Goal: Transaction & Acquisition: Purchase product/service

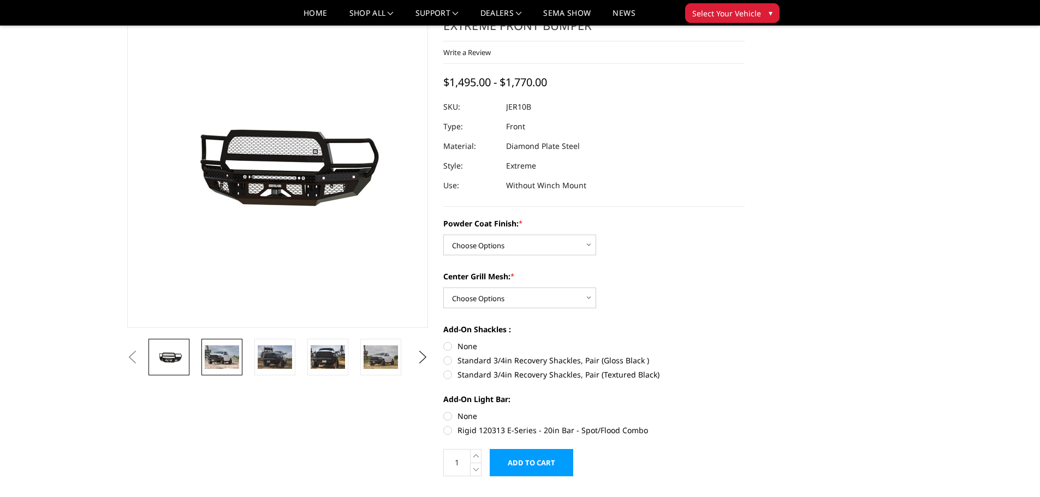
click at [213, 357] on img at bounding box center [222, 356] width 34 height 23
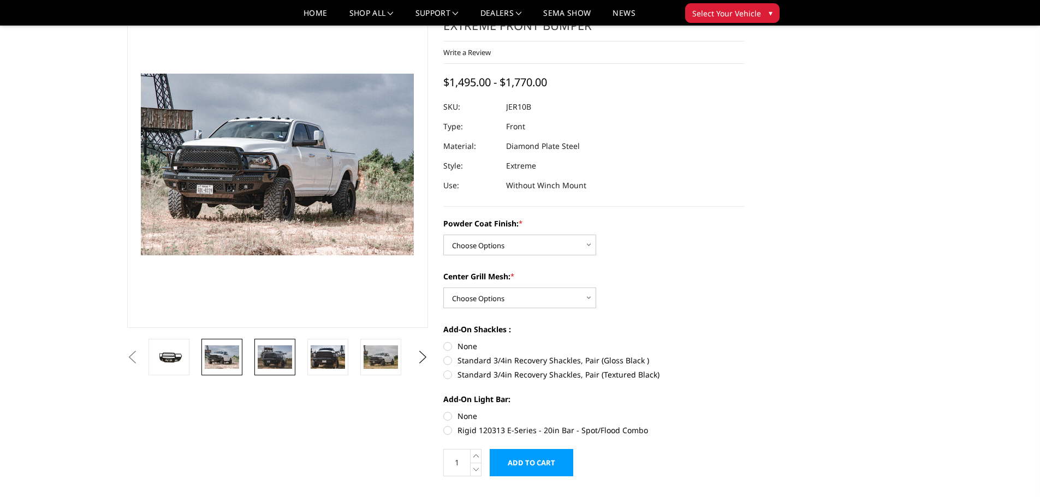
click at [263, 362] on img at bounding box center [275, 356] width 34 height 23
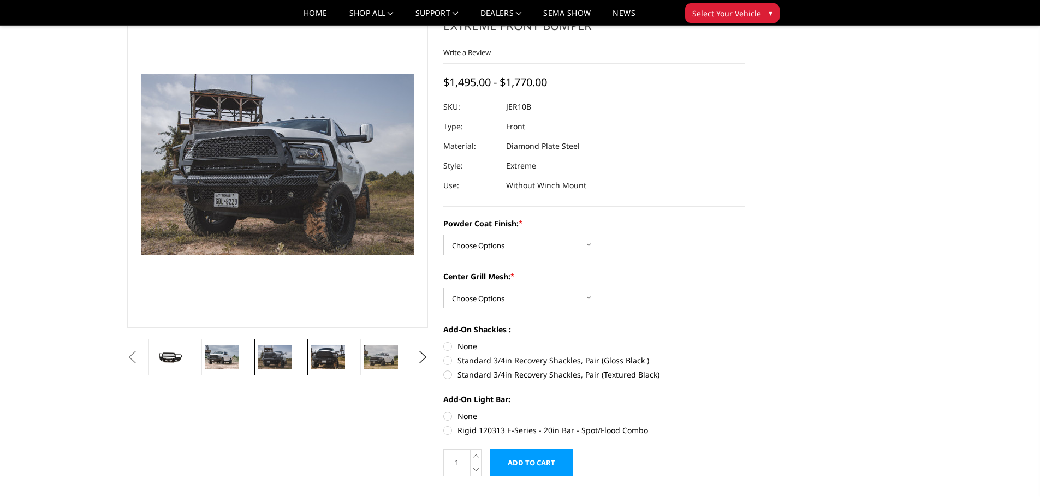
click at [320, 361] on img at bounding box center [328, 356] width 34 height 23
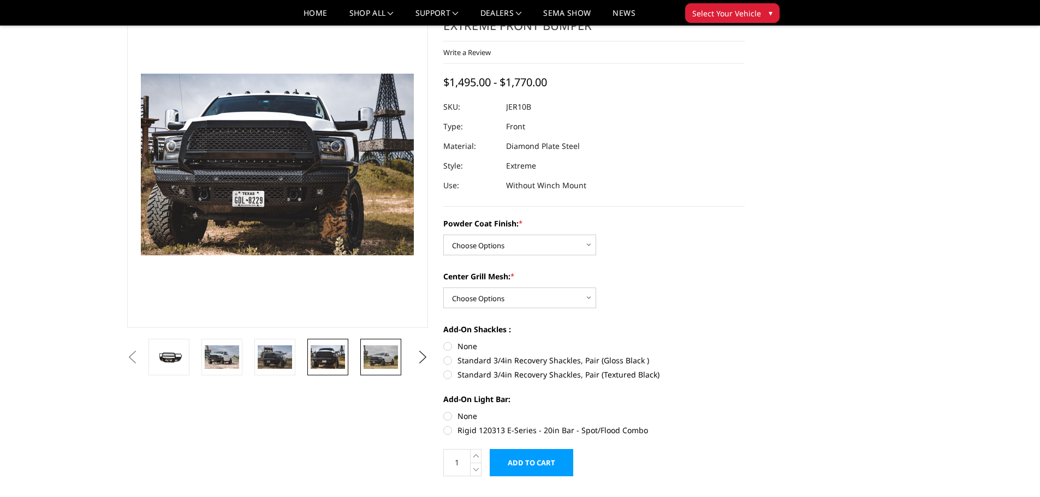
click at [372, 359] on img at bounding box center [380, 356] width 34 height 23
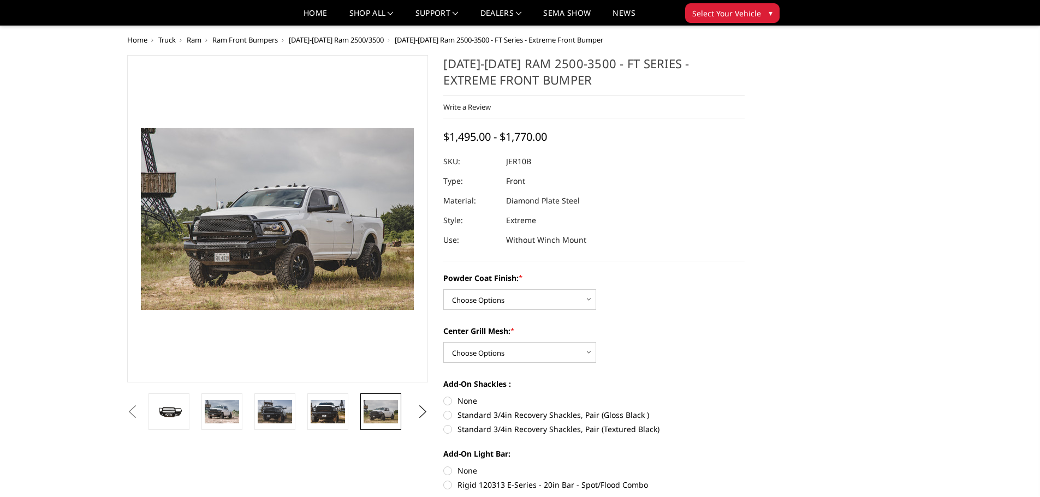
scroll to position [55, 0]
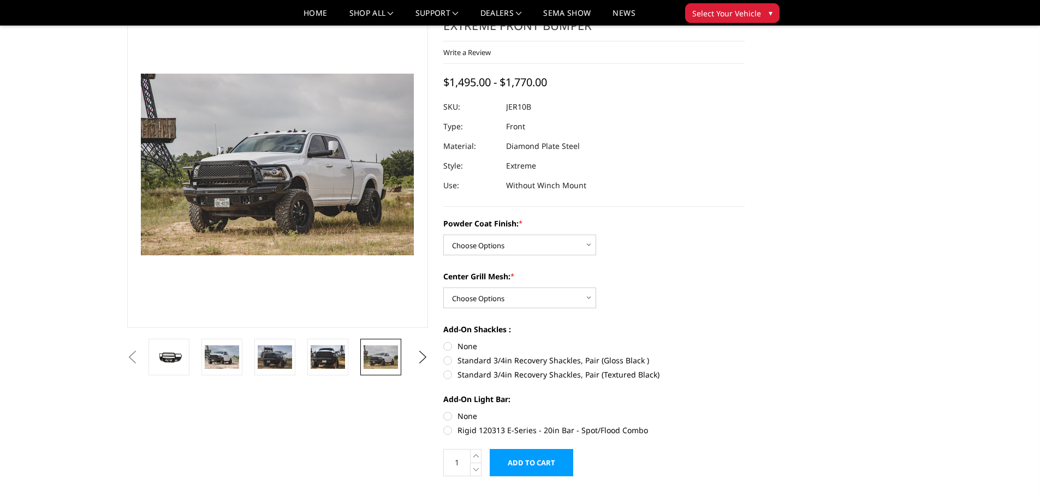
click at [566, 257] on div "Powder Coat Finish: * Choose Options Bare Metal Gloss Black Powder Coat Texture…" at bounding box center [593, 326] width 301 height 216
select select "3230"
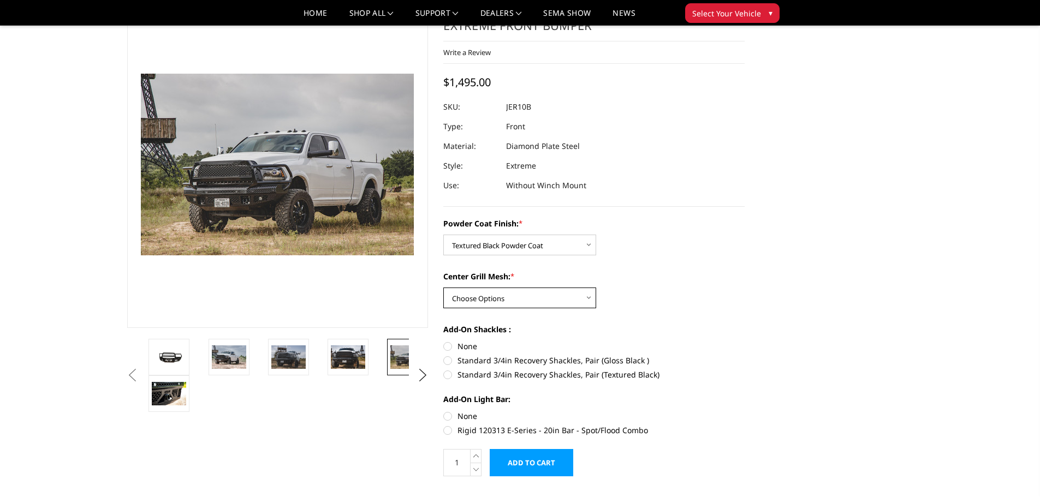
select select "3231"
click at [232, 355] on img at bounding box center [229, 356] width 34 height 23
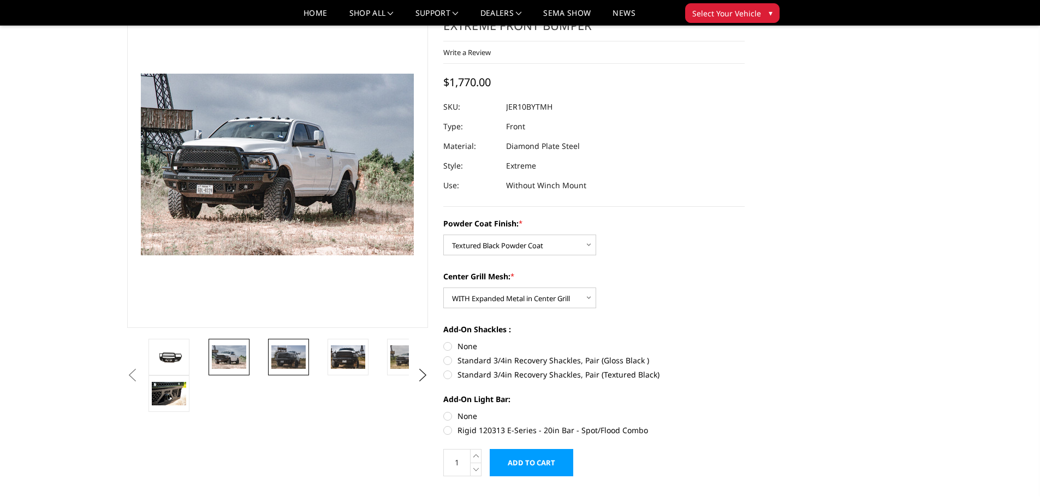
click at [280, 354] on img at bounding box center [288, 356] width 34 height 23
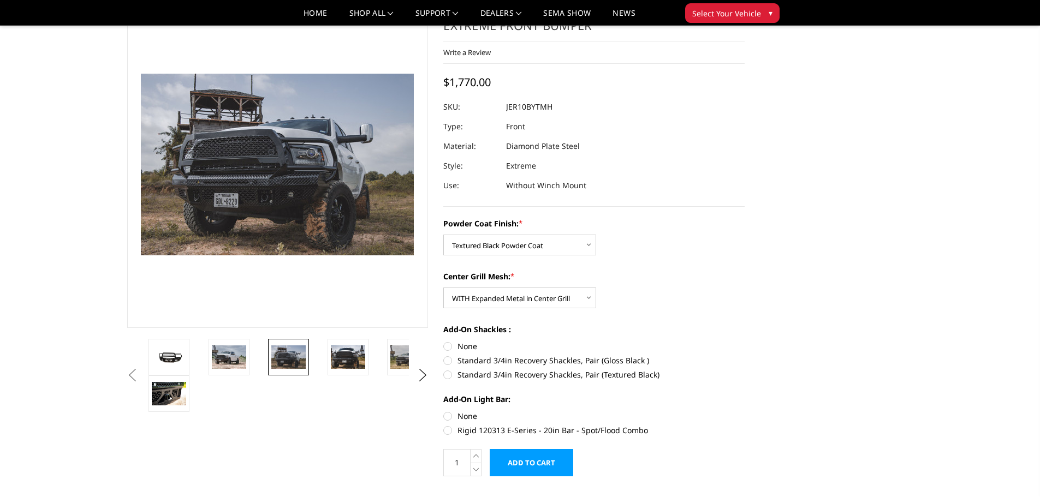
click at [325, 356] on li at bounding box center [354, 357] width 59 height 37
click at [346, 356] on img at bounding box center [348, 356] width 34 height 23
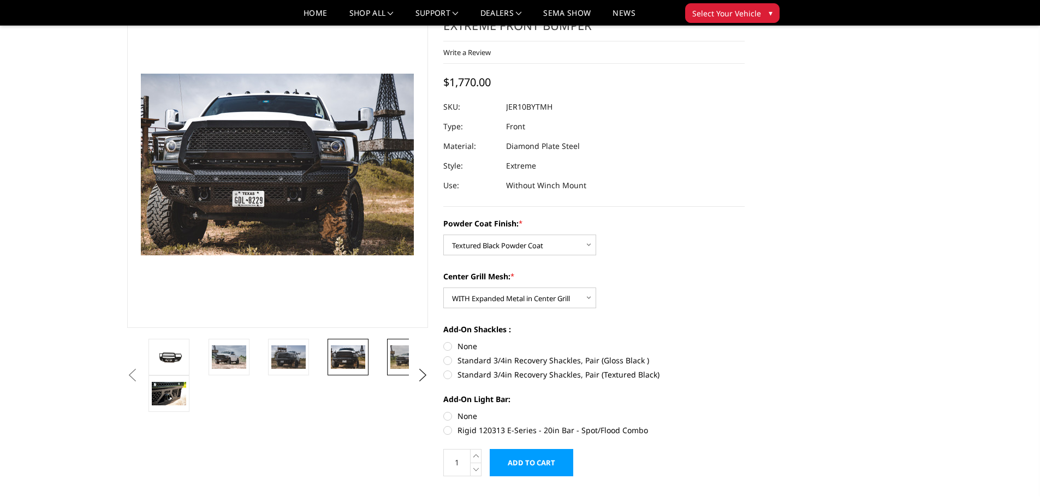
click at [404, 357] on img at bounding box center [407, 356] width 34 height 23
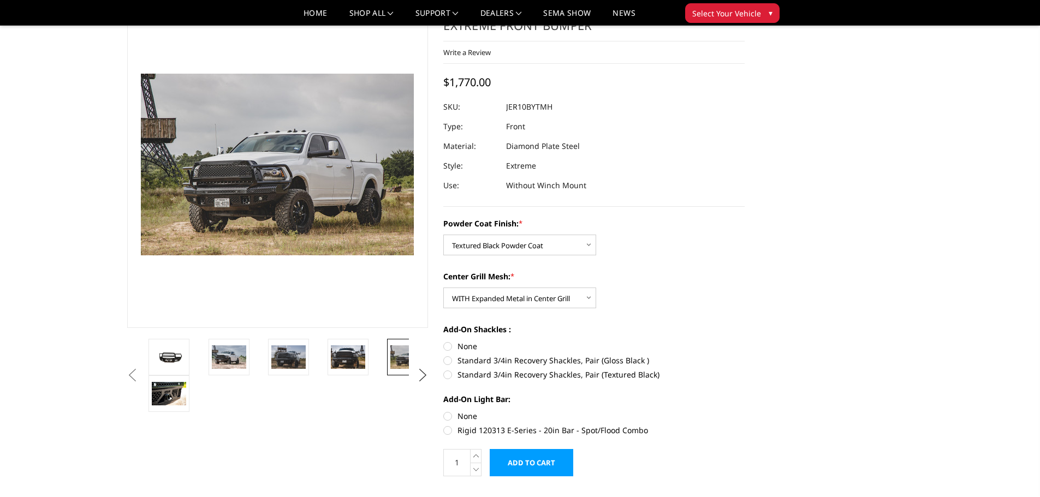
click at [422, 370] on button "Next" at bounding box center [422, 375] width 16 height 16
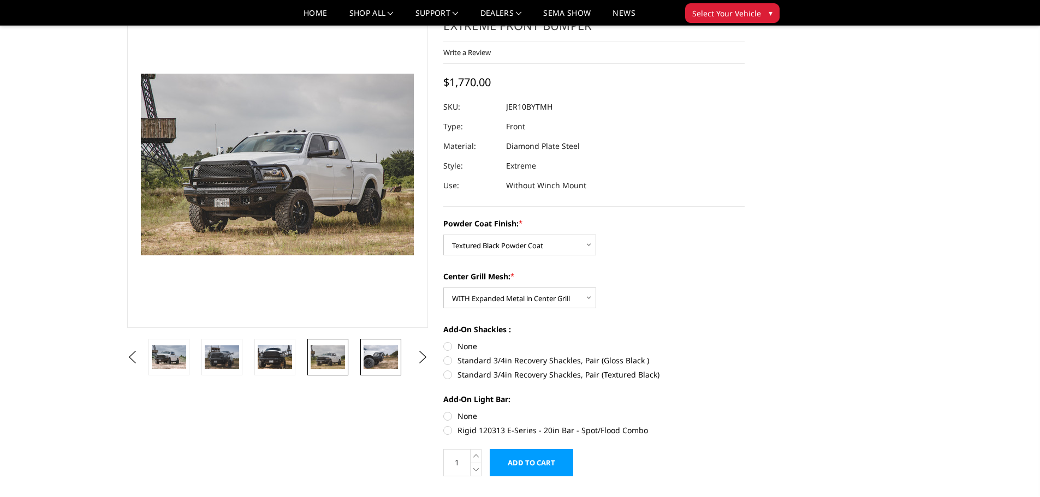
click at [389, 362] on img at bounding box center [380, 356] width 34 height 23
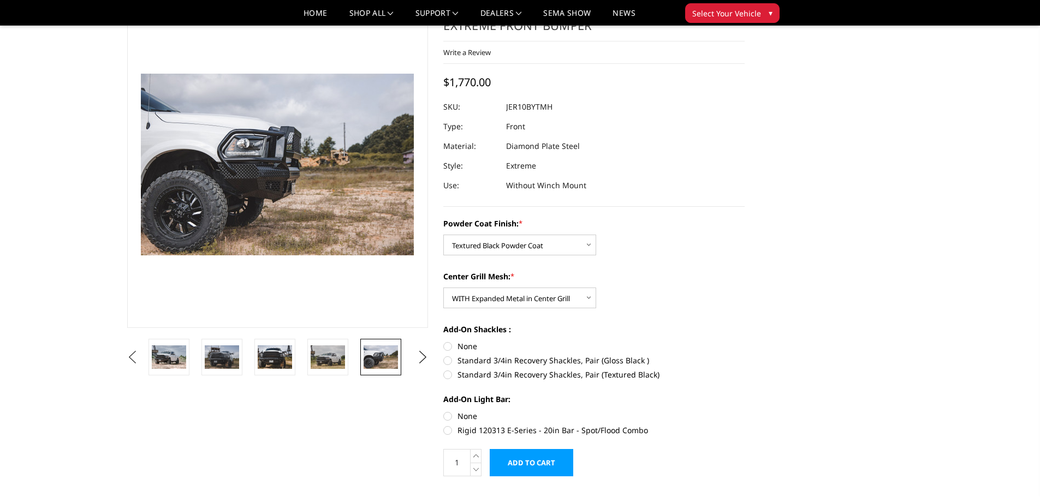
click at [141, 360] on button "Previous" at bounding box center [132, 357] width 16 height 16
click at [226, 359] on img at bounding box center [222, 356] width 34 height 23
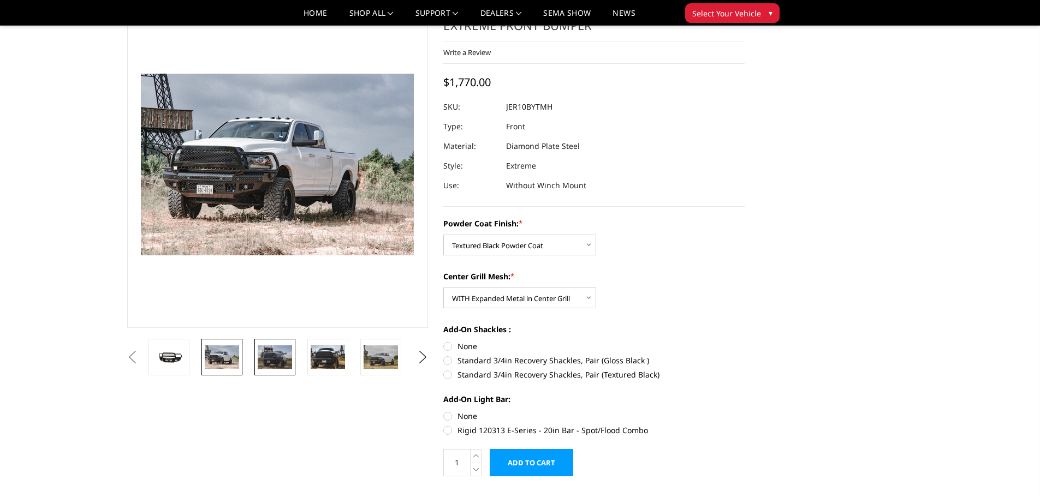
click at [270, 359] on img at bounding box center [275, 356] width 34 height 23
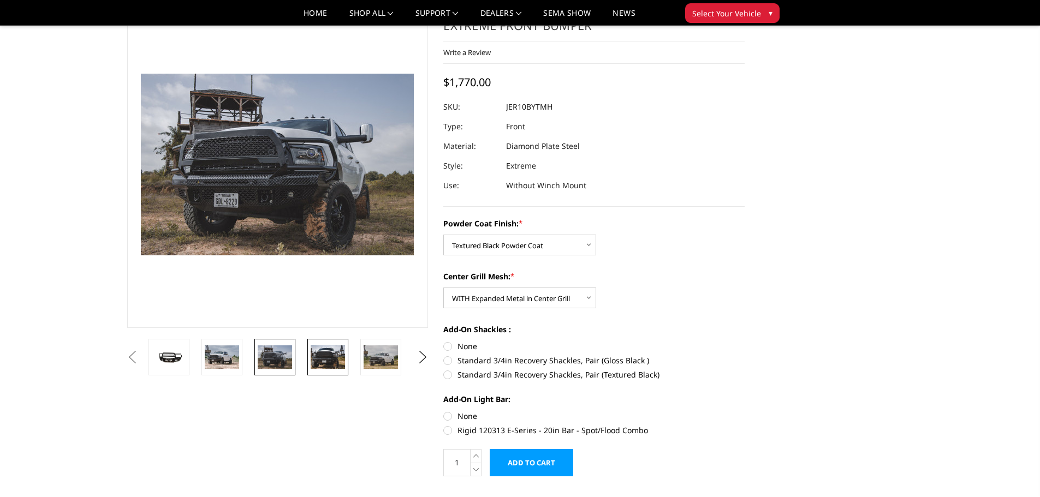
click at [329, 359] on img at bounding box center [328, 356] width 34 height 23
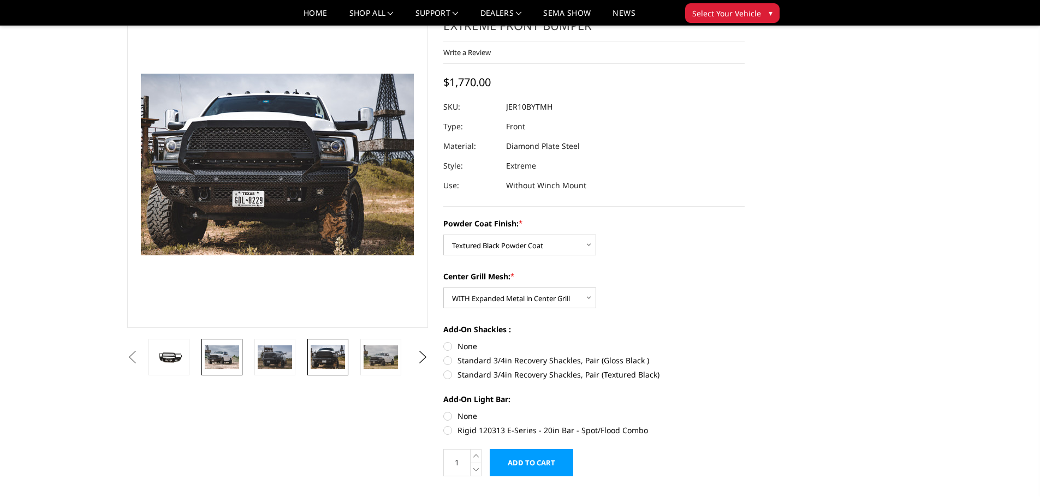
click at [232, 360] on img at bounding box center [222, 356] width 34 height 23
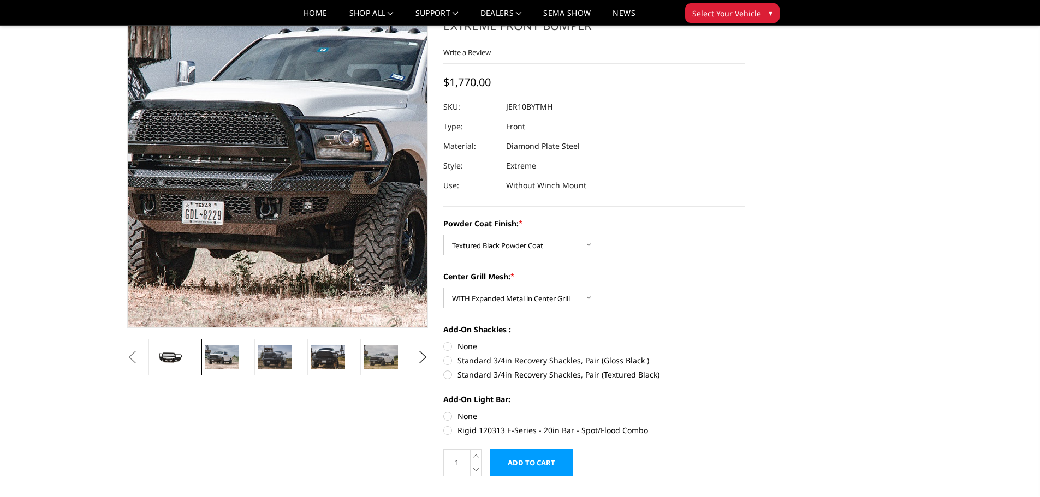
drag, startPoint x: 194, startPoint y: 202, endPoint x: 234, endPoint y: 198, distance: 40.7
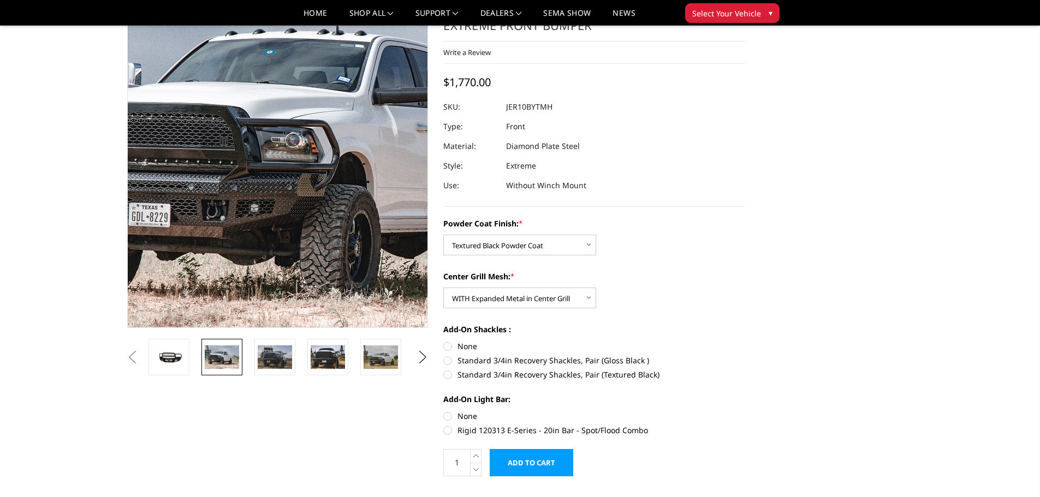
drag, startPoint x: 234, startPoint y: 198, endPoint x: 700, endPoint y: 208, distance: 466.2
click at [700, 208] on section "2010-2018 Ram 2500-3500 - FT Series - Extreme Front Bumper Write a Review Write…" at bounding box center [593, 244] width 317 height 487
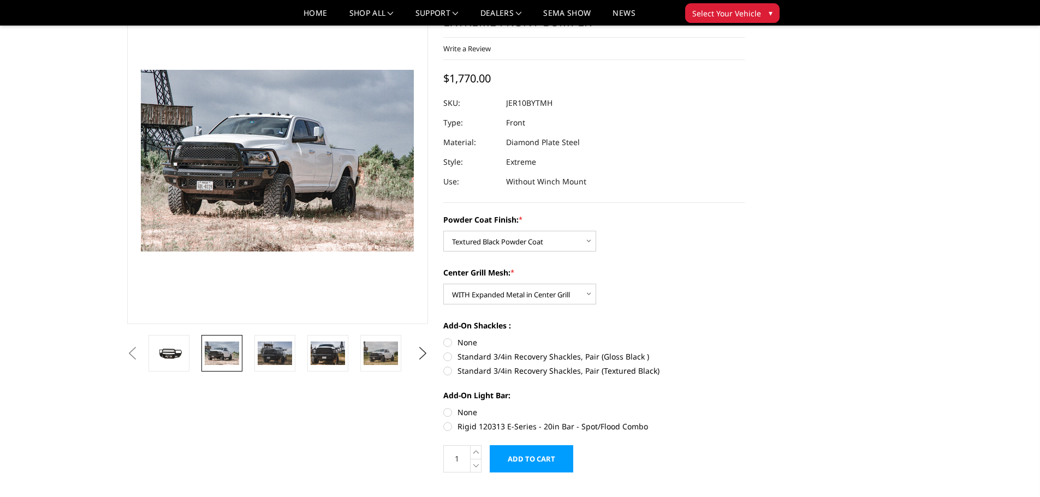
scroll to position [0, 0]
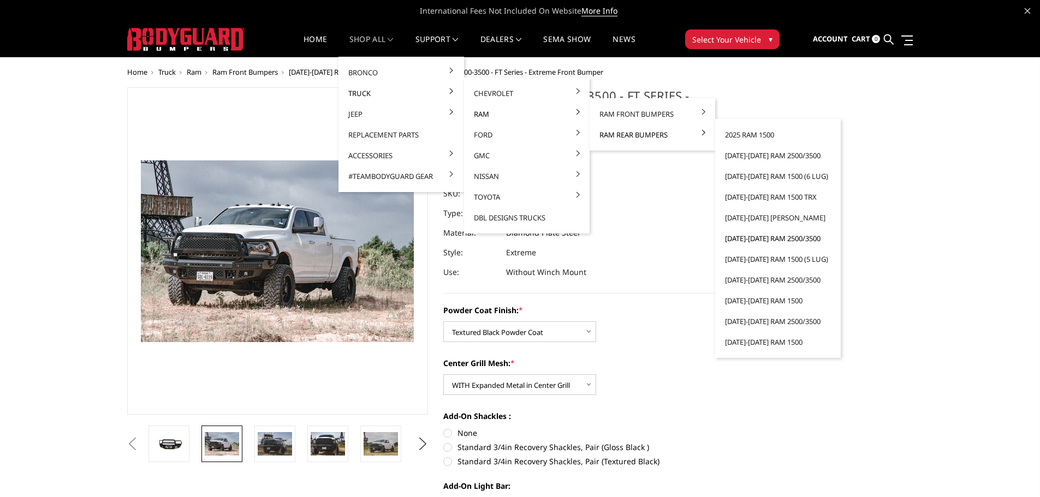
click at [771, 238] on link "[DATE]-[DATE] Ram 2500/3500" at bounding box center [777, 238] width 117 height 21
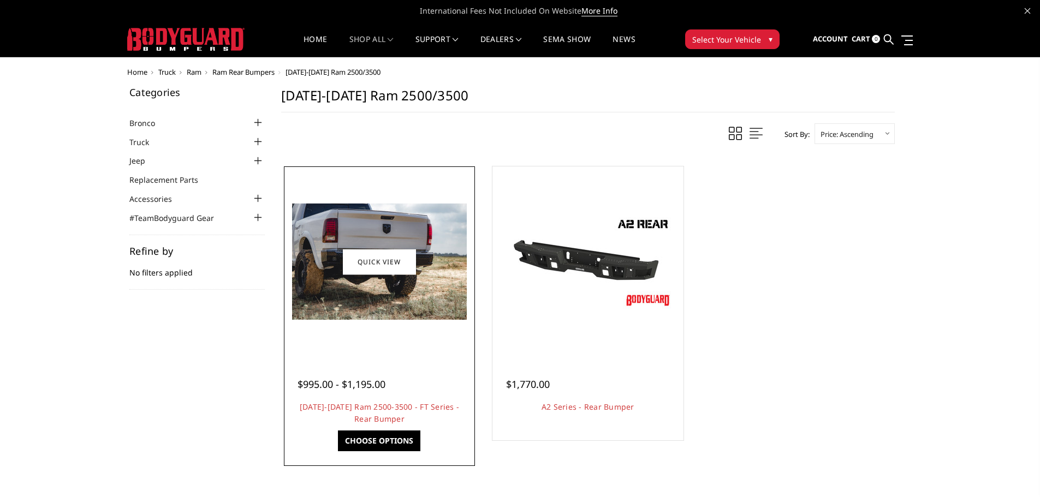
click at [355, 317] on img at bounding box center [379, 262] width 175 height 116
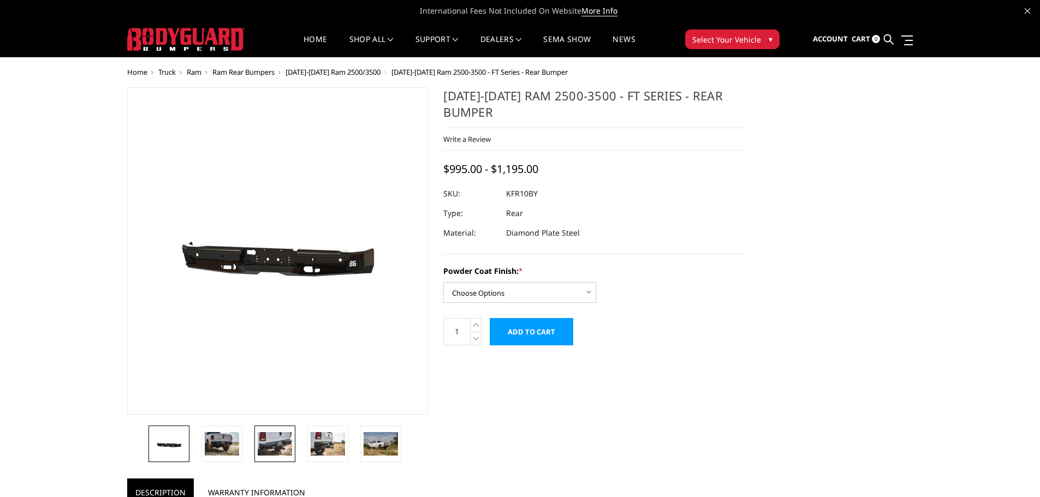
click at [278, 450] on img at bounding box center [275, 443] width 34 height 23
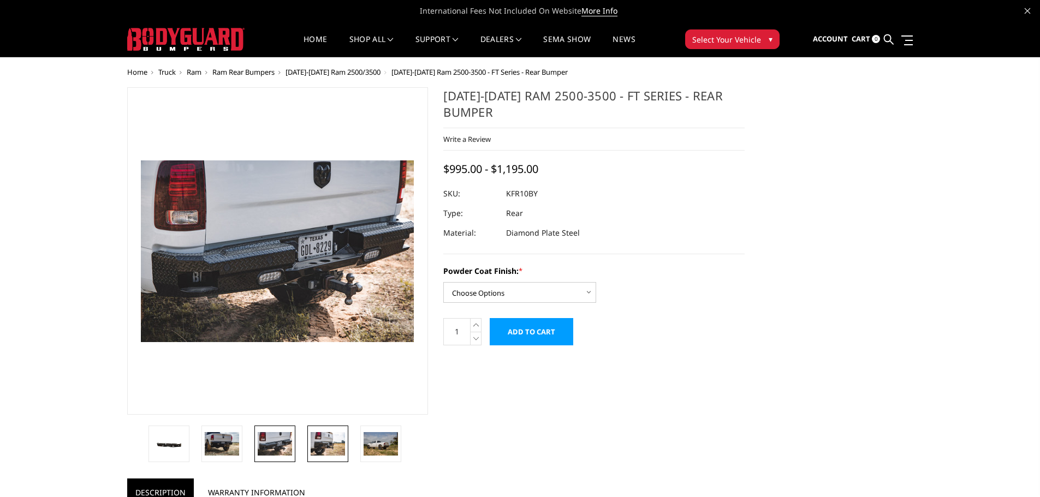
click at [326, 448] on img at bounding box center [328, 443] width 34 height 23
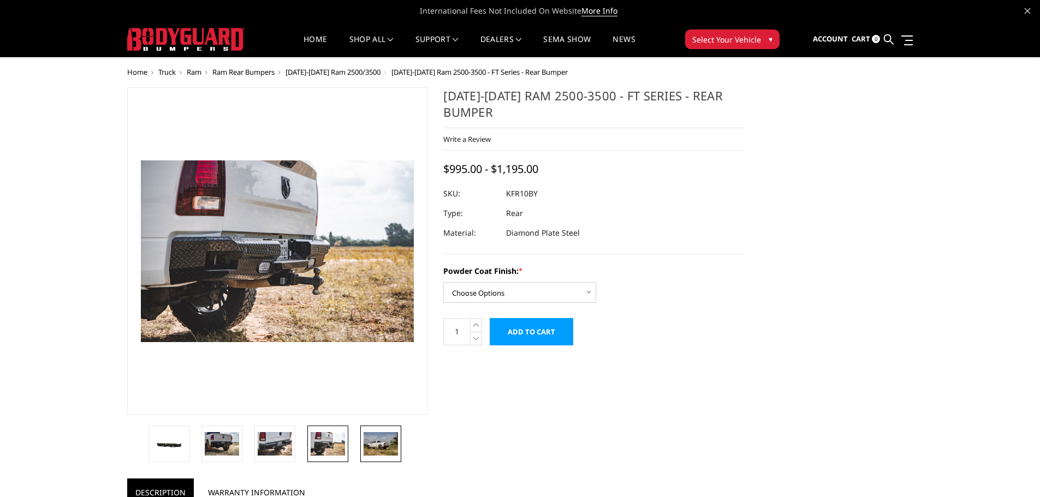
click at [375, 447] on img at bounding box center [380, 443] width 34 height 23
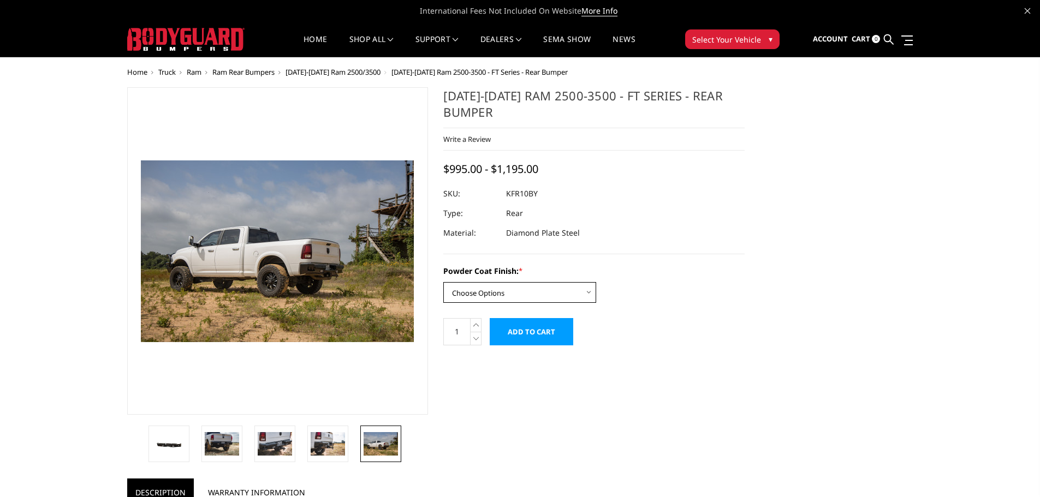
select select "3412"
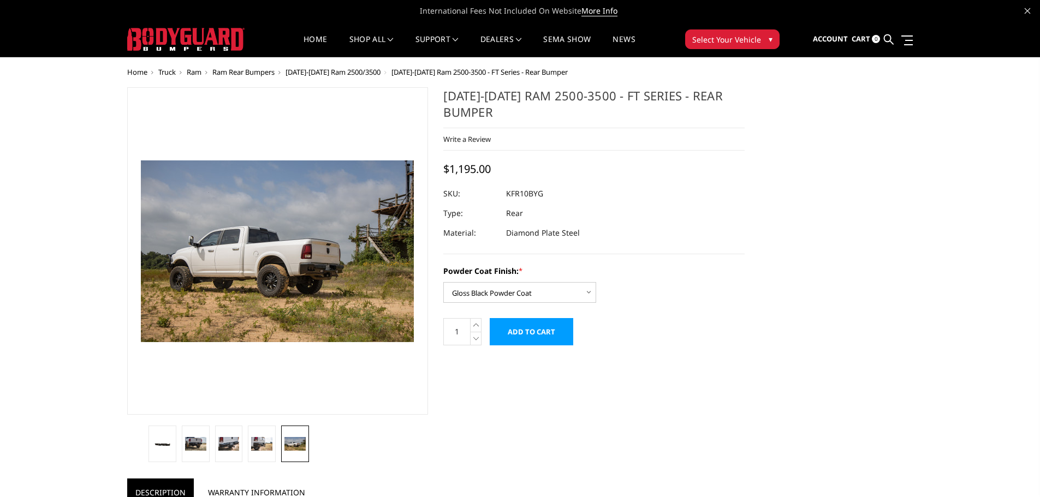
click at [321, 71] on span "[DATE]-[DATE] Ram 2500/3500" at bounding box center [332, 72] width 95 height 10
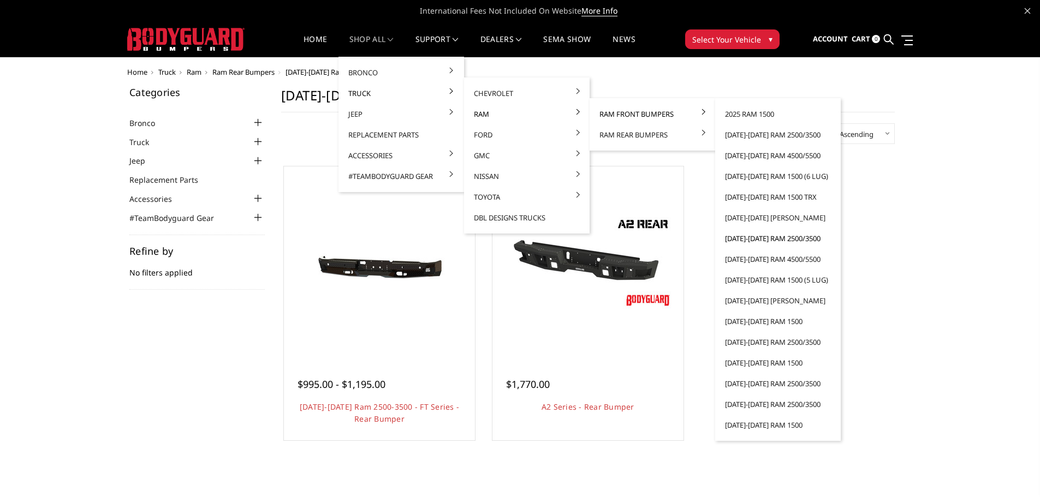
click at [799, 241] on link "[DATE]-[DATE] Ram 2500/3500" at bounding box center [777, 238] width 117 height 21
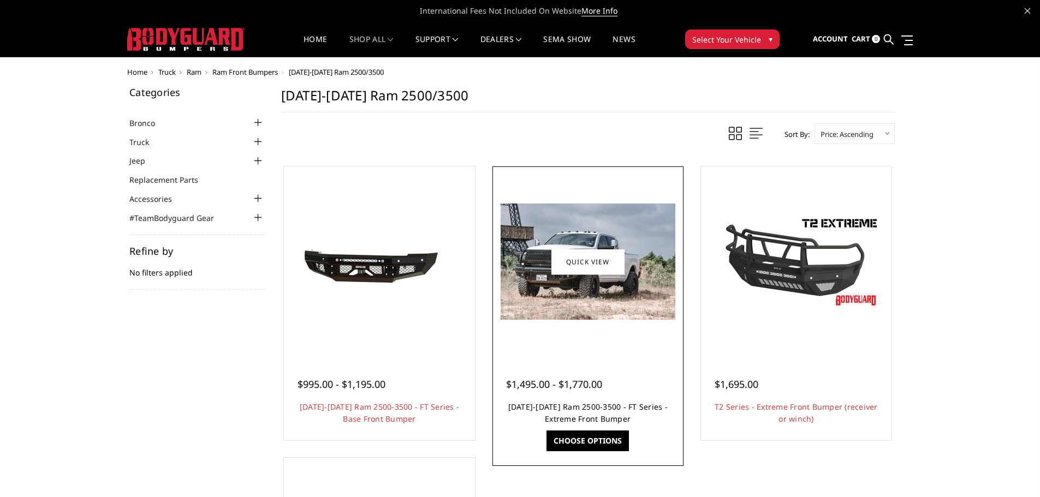
click at [577, 411] on link "[DATE]-[DATE] Ram 2500-3500 - FT Series - Extreme Front Bumper" at bounding box center [587, 413] width 159 height 22
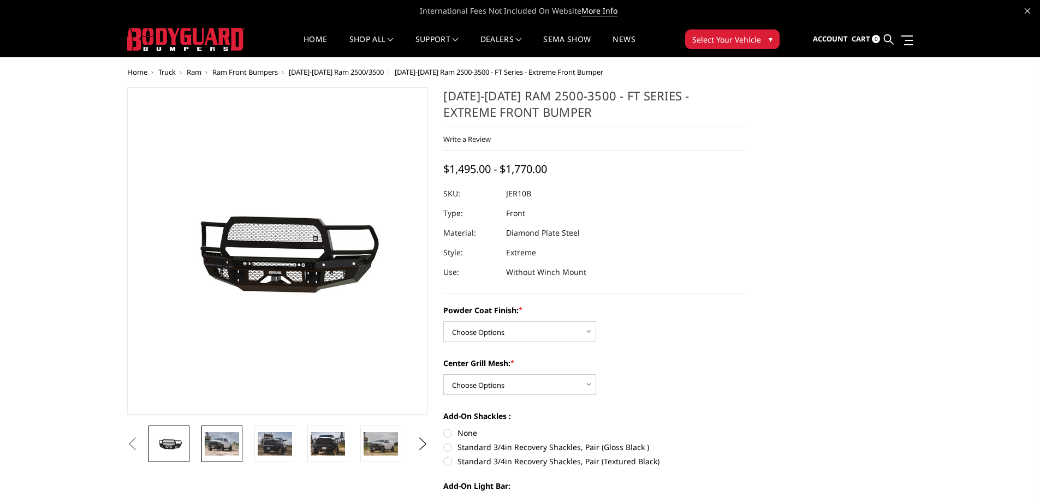
click at [230, 437] on img at bounding box center [222, 443] width 34 height 23
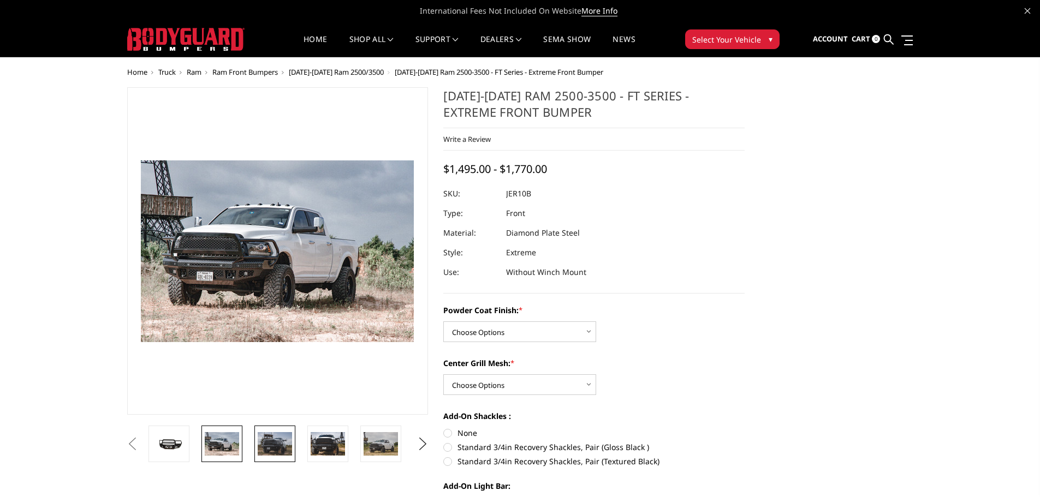
click at [272, 449] on img at bounding box center [275, 443] width 34 height 23
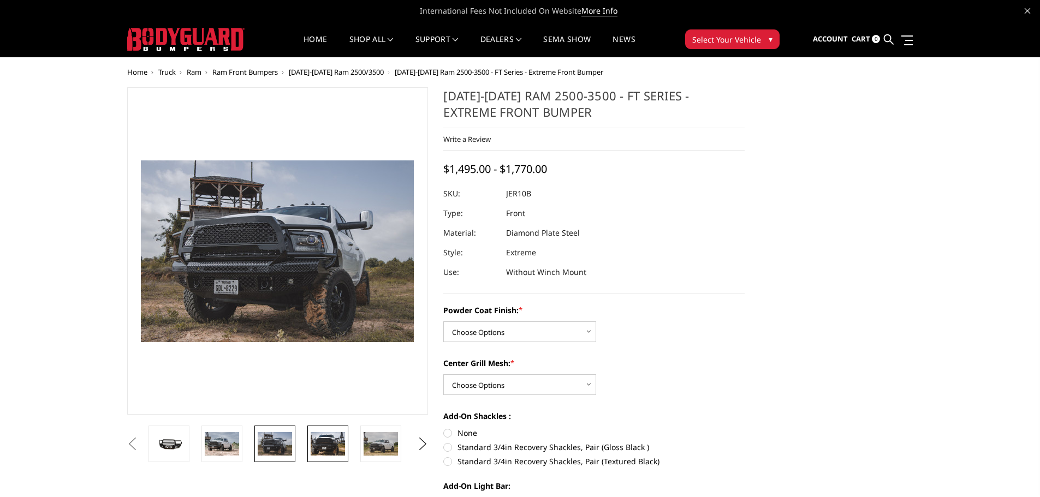
click at [324, 449] on img at bounding box center [328, 443] width 34 height 23
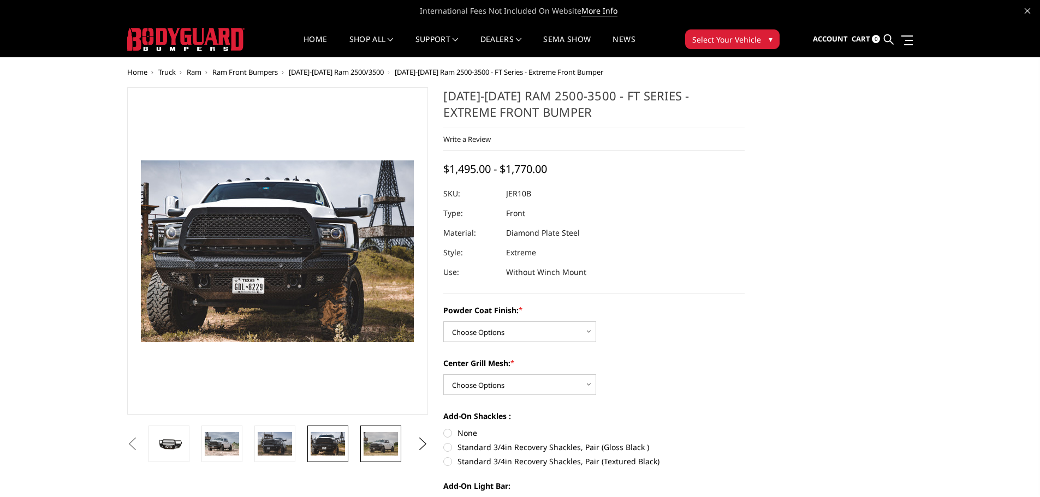
click at [375, 449] on img at bounding box center [380, 443] width 34 height 23
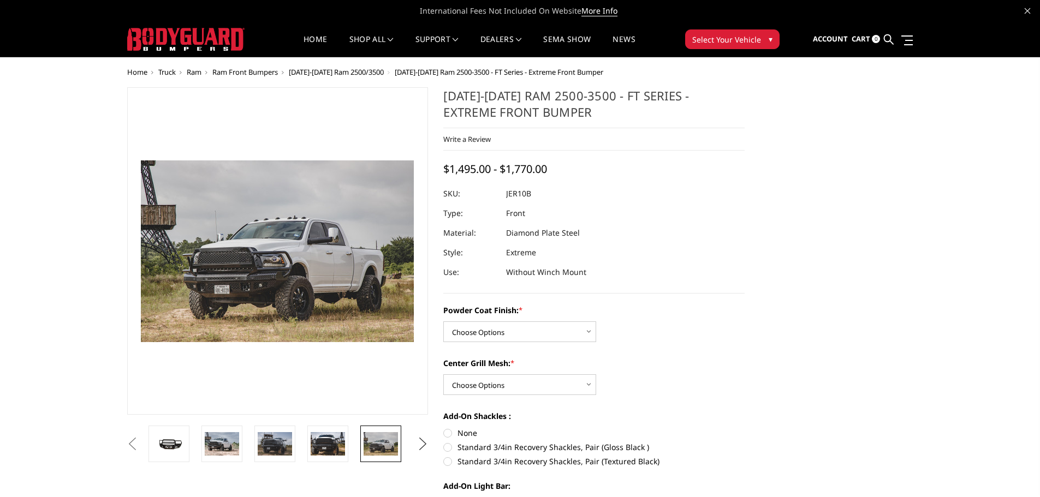
click at [421, 446] on button "Next" at bounding box center [422, 444] width 16 height 16
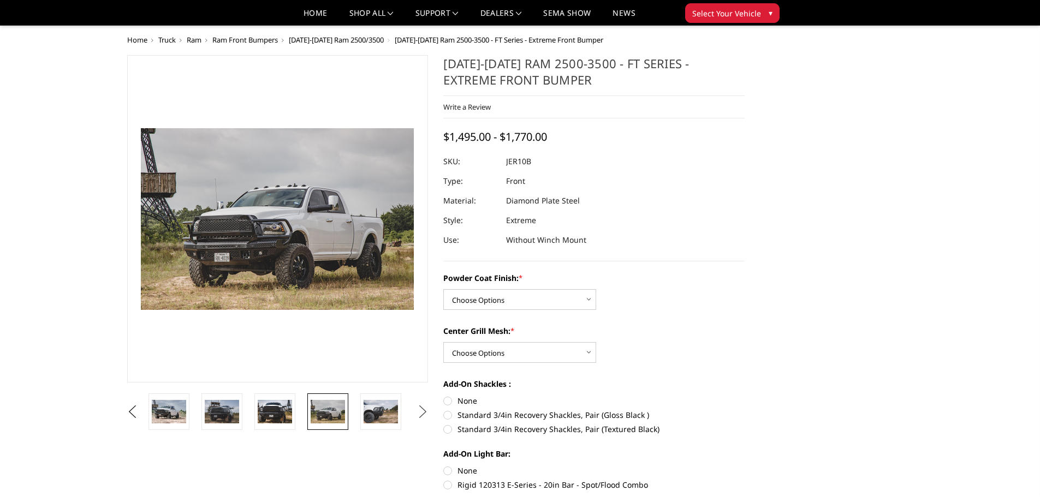
scroll to position [55, 0]
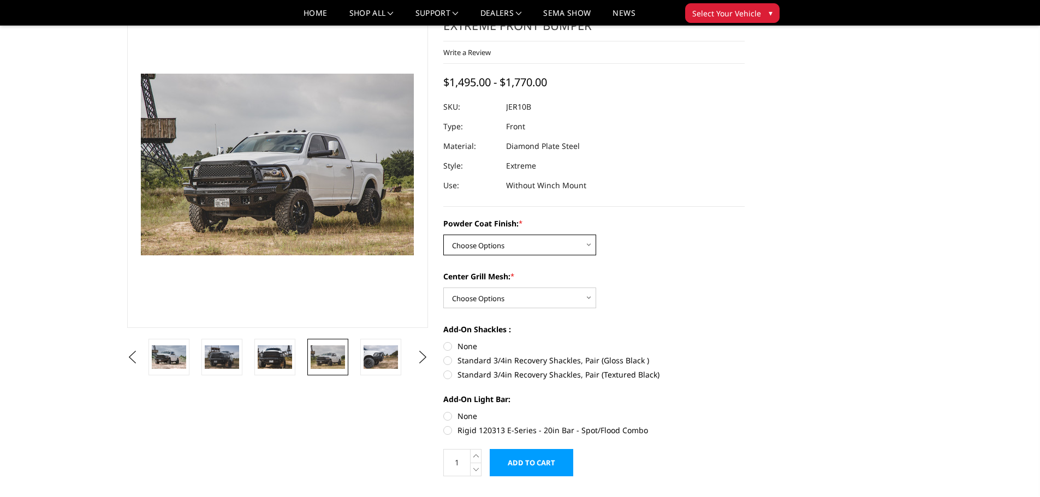
select select "3229"
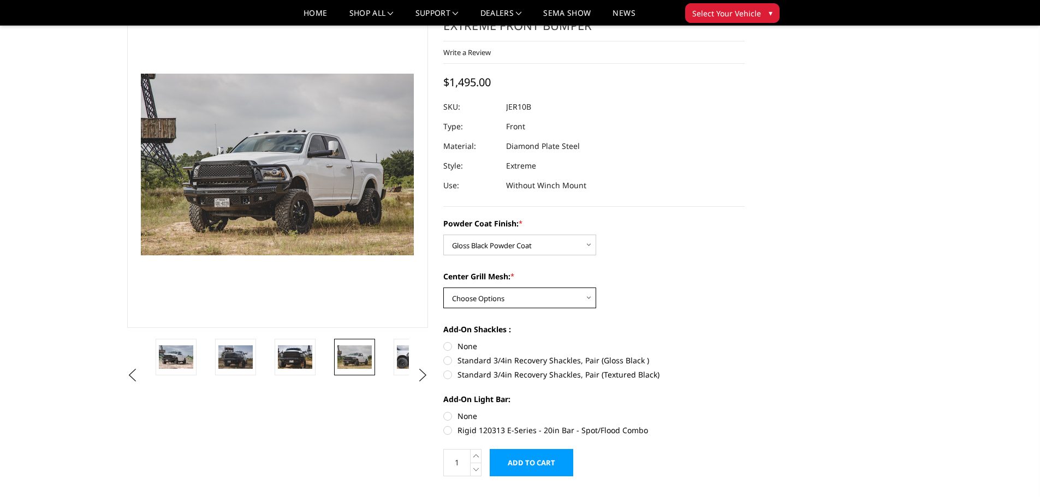
select select "3231"
click at [448, 433] on label "Rigid 120313 E-Series - 20in Bar - Spot/Flood Combo" at bounding box center [593, 430] width 301 height 11
click at [744, 411] on input "Rigid 120313 E-Series - 20in Bar - Spot/Flood Combo" at bounding box center [744, 410] width 1 height 1
radio input "true"
click at [446, 417] on label "None" at bounding box center [593, 415] width 301 height 11
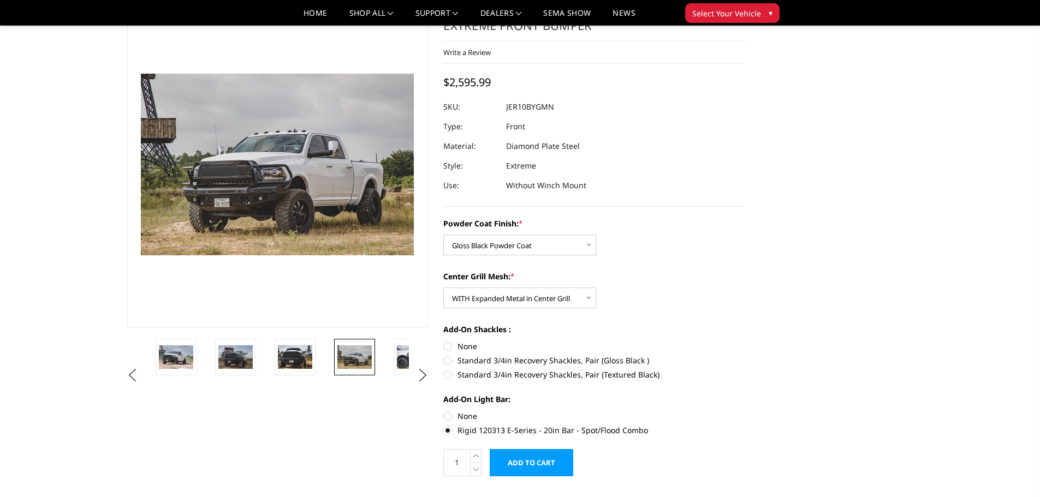
click at [444, 411] on input "None" at bounding box center [443, 410] width 1 height 1
radio input "true"
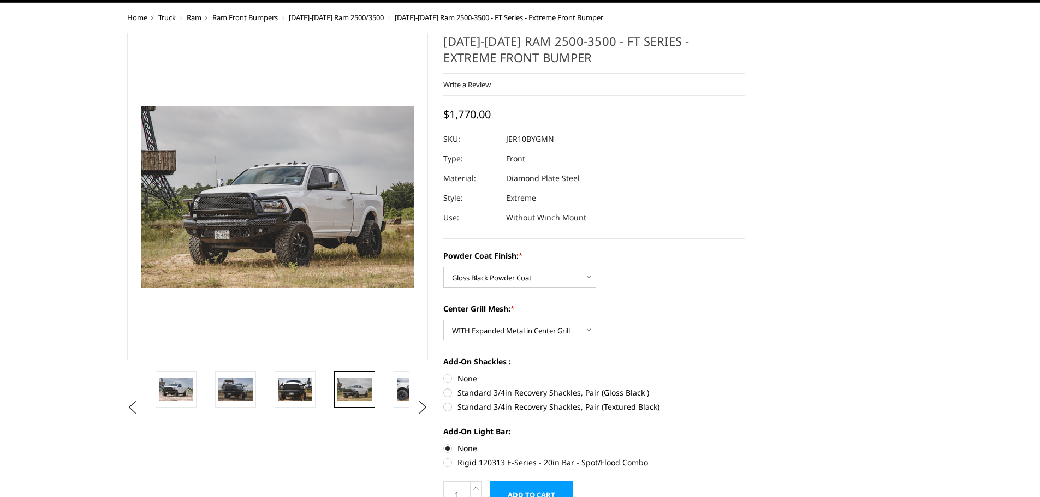
scroll to position [0, 0]
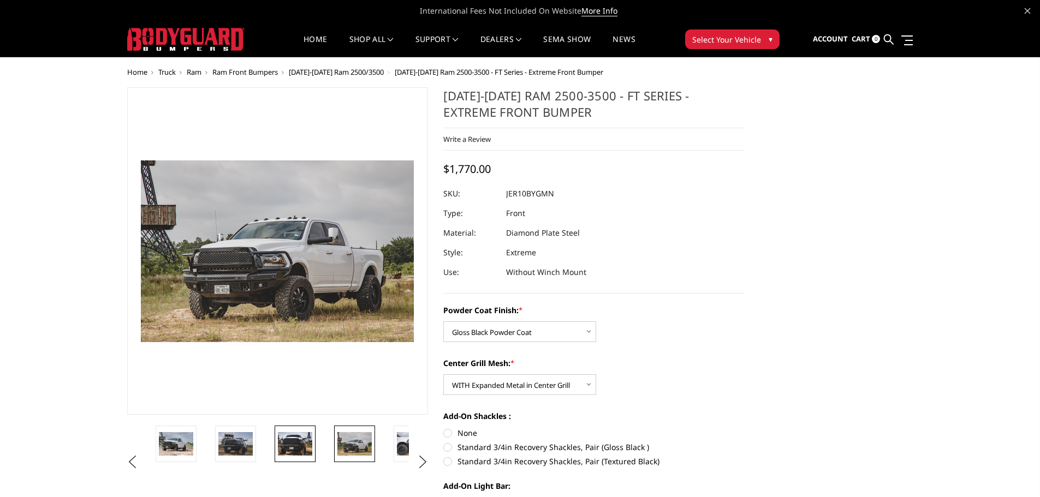
click at [286, 446] on img at bounding box center [295, 443] width 34 height 23
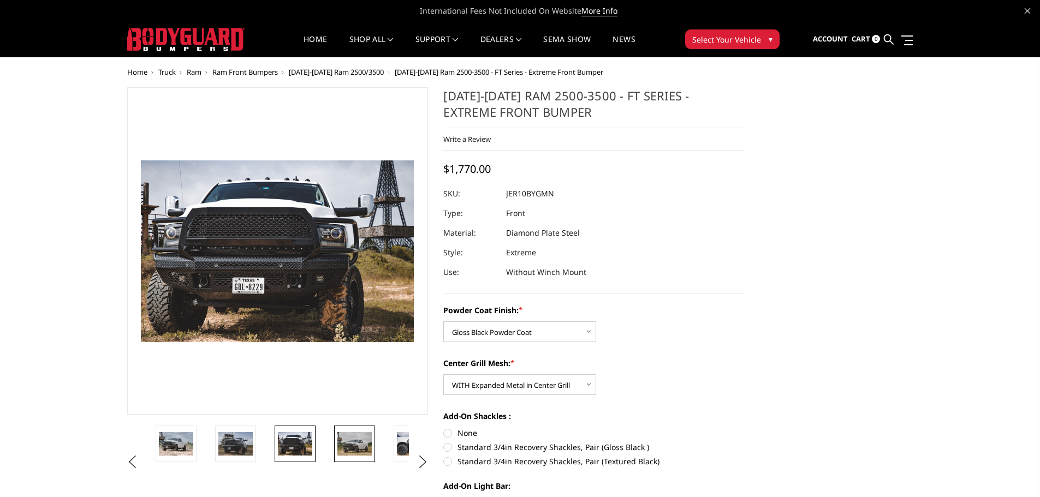
click at [343, 446] on img at bounding box center [354, 443] width 34 height 23
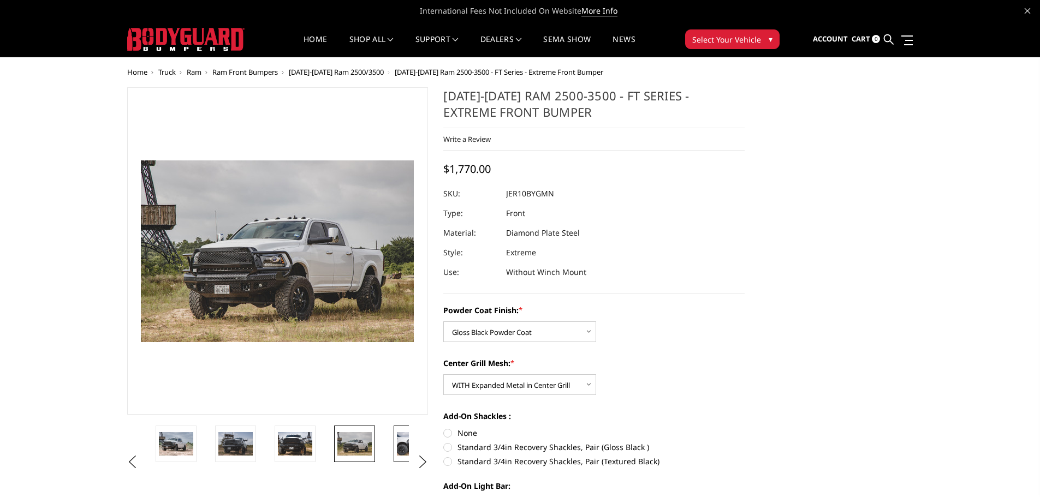
click at [399, 446] on img at bounding box center [414, 443] width 34 height 23
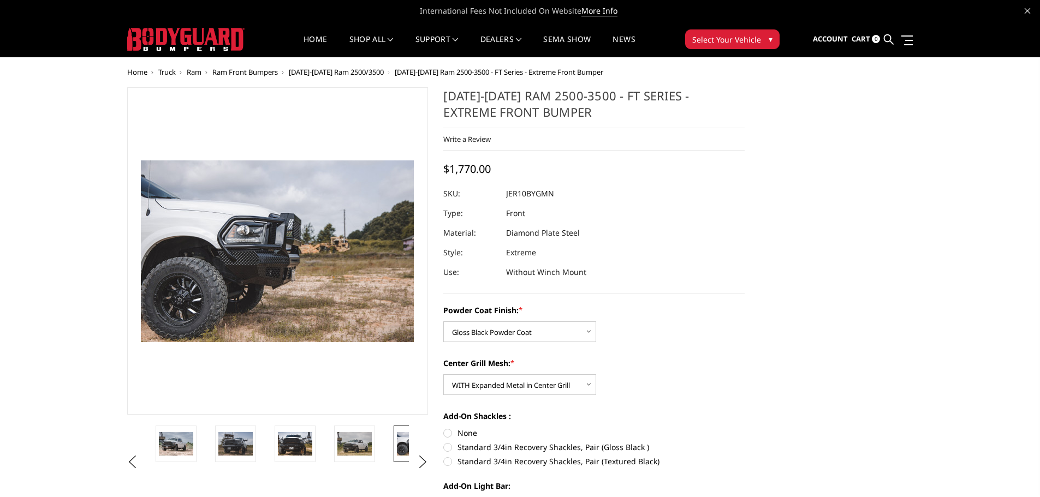
click at [399, 450] on img at bounding box center [414, 443] width 34 height 23
click at [420, 461] on button "Next" at bounding box center [422, 462] width 16 height 16
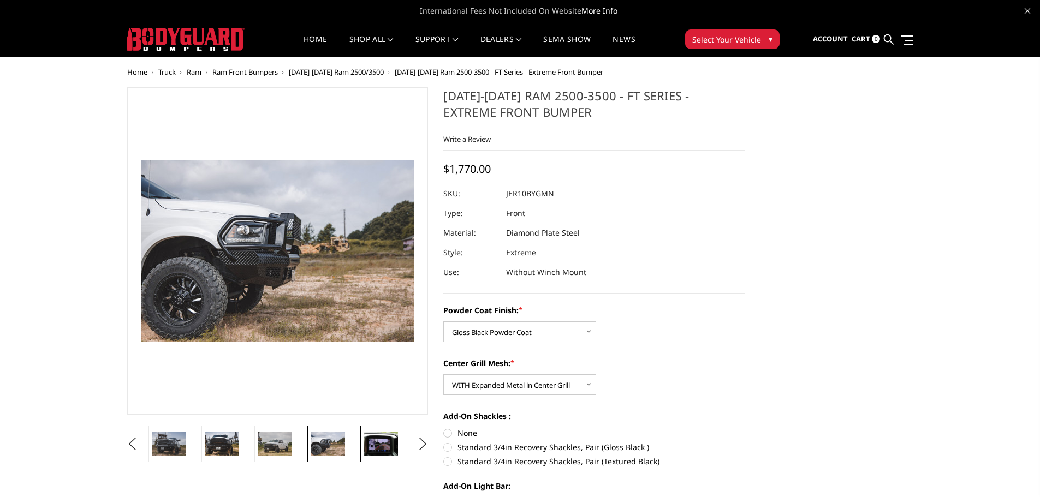
click at [374, 449] on img at bounding box center [380, 443] width 34 height 23
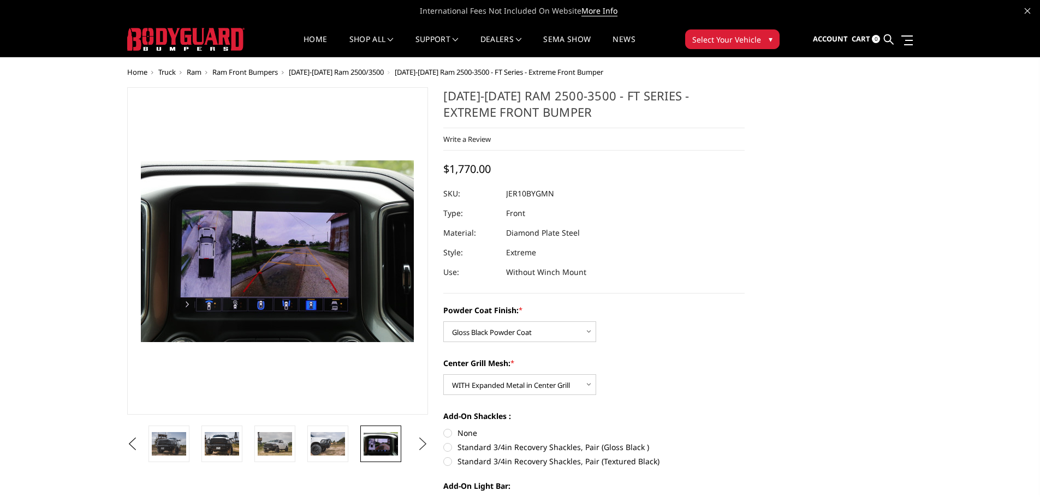
click at [423, 443] on button "Next" at bounding box center [422, 444] width 16 height 16
click at [372, 441] on img at bounding box center [380, 443] width 34 height 23
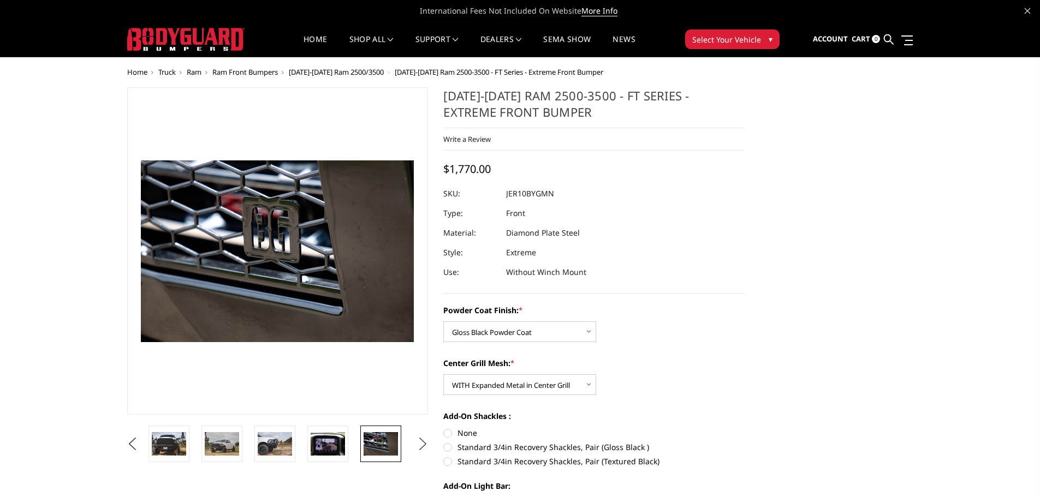
click at [425, 443] on button "Next" at bounding box center [422, 444] width 16 height 16
click at [387, 443] on img at bounding box center [380, 443] width 34 height 23
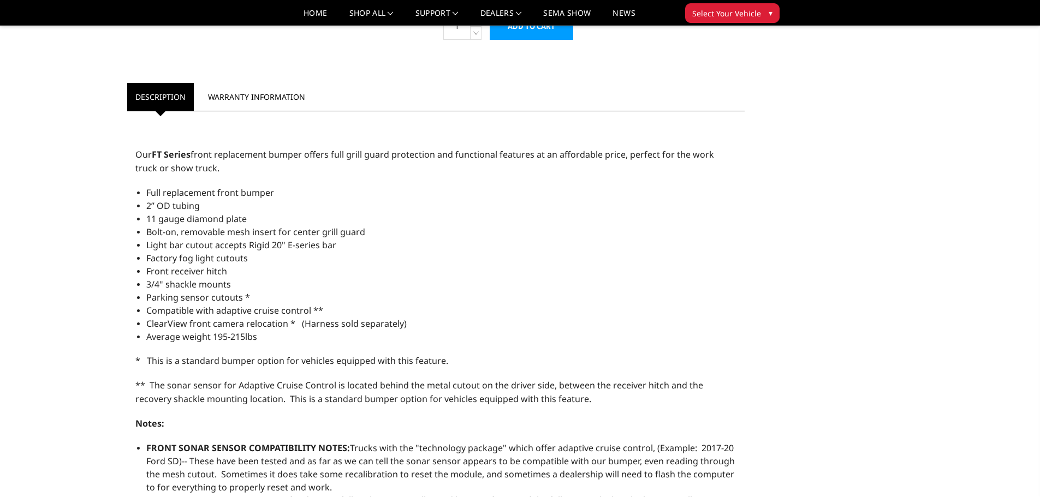
scroll to position [709, 0]
